Goal: Transaction & Acquisition: Subscribe to service/newsletter

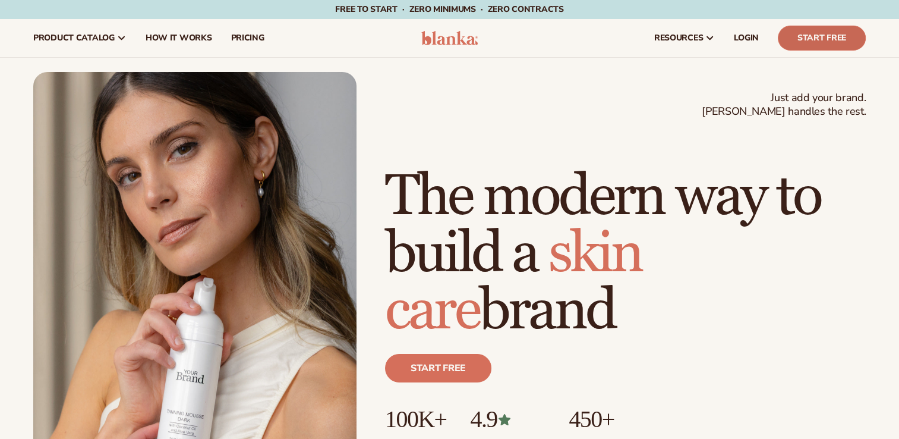
click at [831, 31] on link "Start Free" at bounding box center [822, 38] width 88 height 25
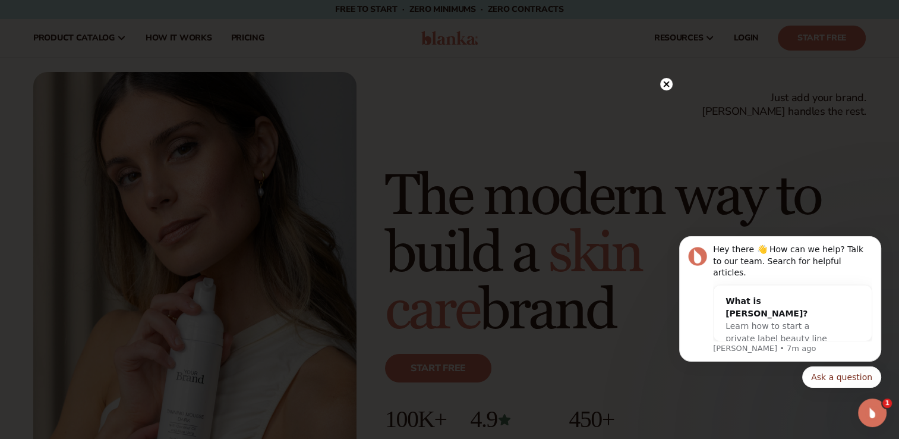
click at [669, 80] on circle at bounding box center [666, 84] width 12 height 12
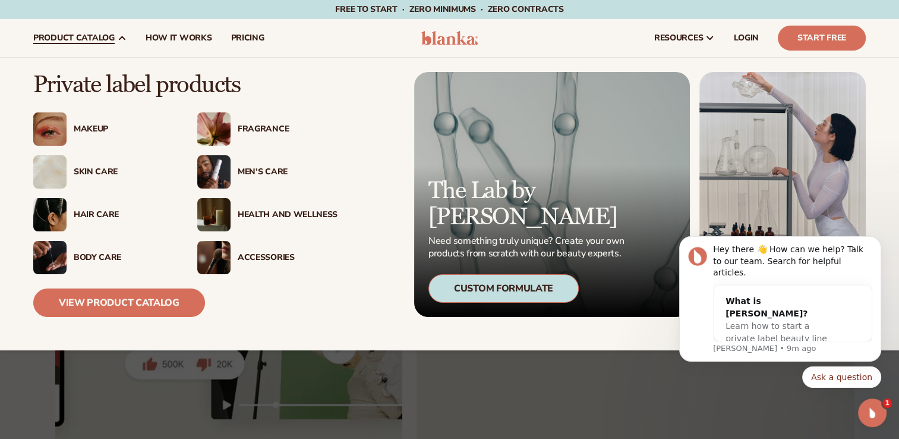
click at [78, 33] on span "product catalog" at bounding box center [73, 38] width 81 height 10
click at [138, 296] on link "View Product Catalog" at bounding box center [119, 302] width 172 height 29
